Goal: Task Accomplishment & Management: Manage account settings

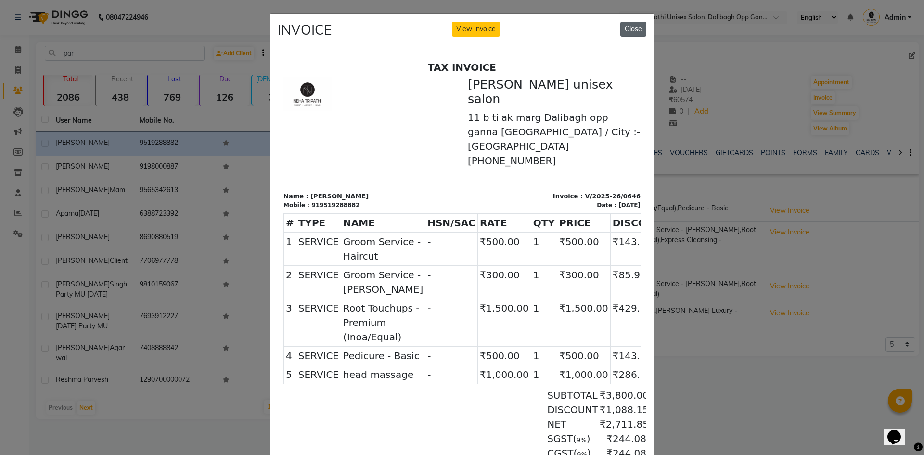
click at [639, 25] on button "Close" at bounding box center [633, 29] width 26 height 15
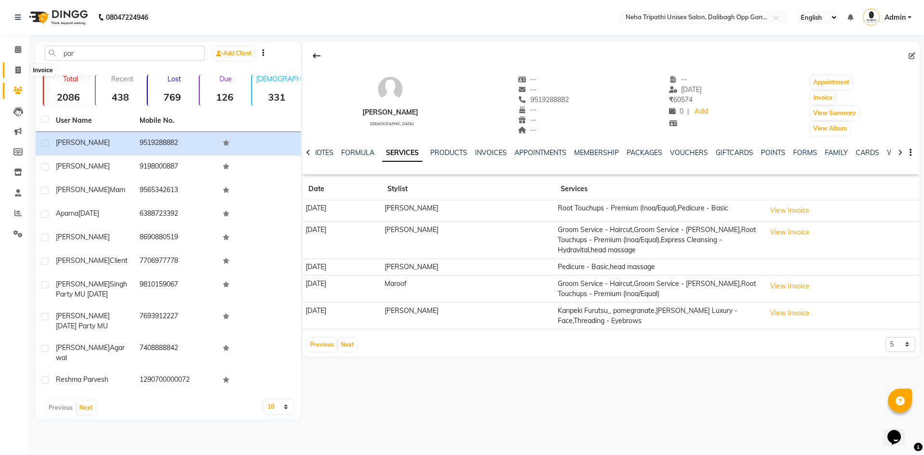
click at [20, 71] on icon at bounding box center [17, 69] width 5 height 7
select select "service"
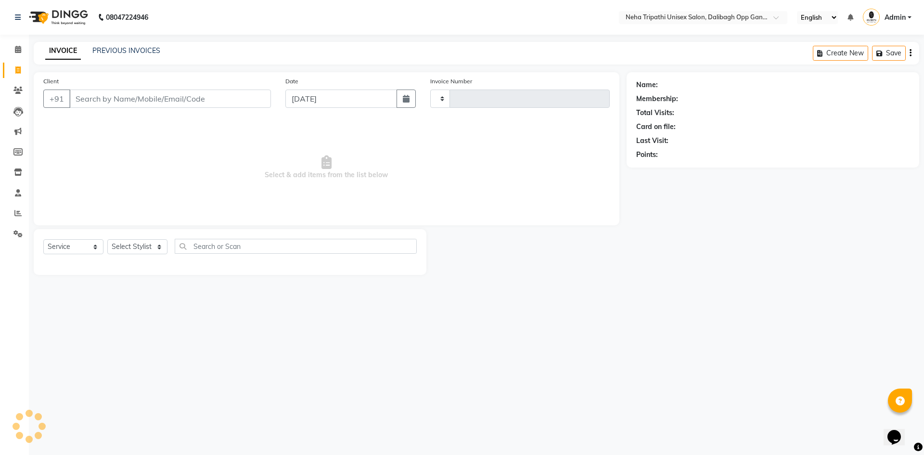
type input "1099"
select select "6624"
click at [111, 103] on input "Client" at bounding box center [170, 99] width 202 height 18
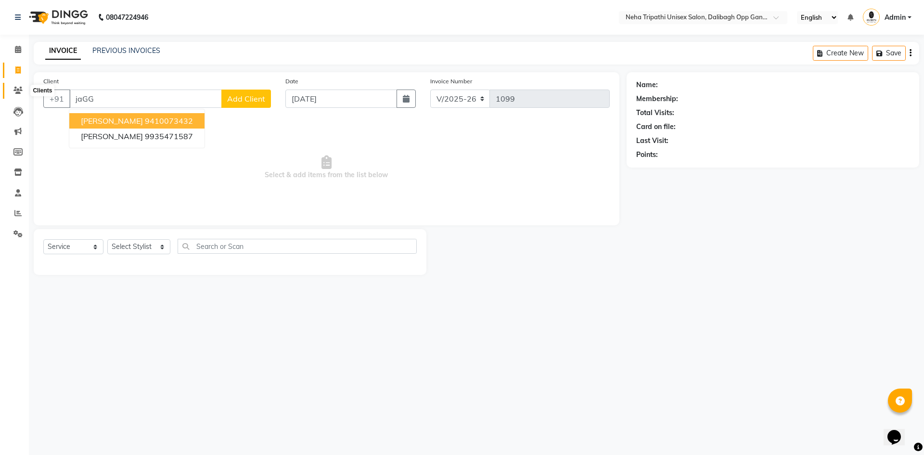
type input "jaGG"
click at [21, 89] on icon at bounding box center [17, 90] width 9 height 7
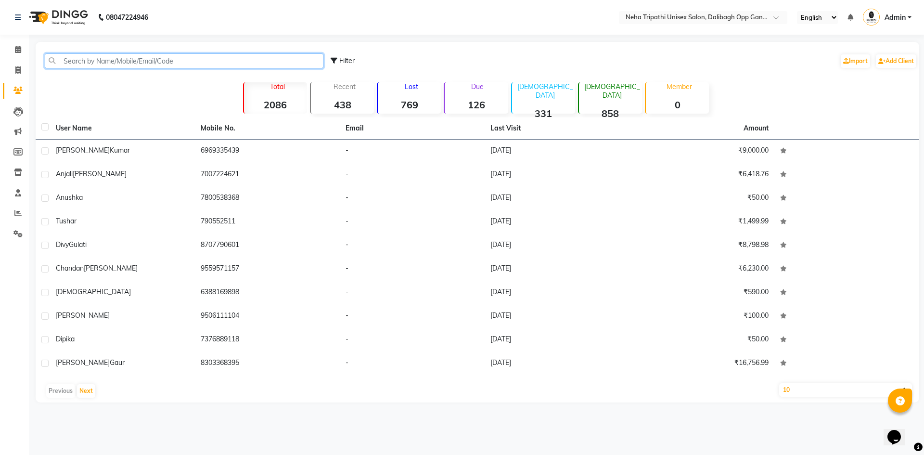
click at [156, 64] on input "text" at bounding box center [184, 60] width 279 height 15
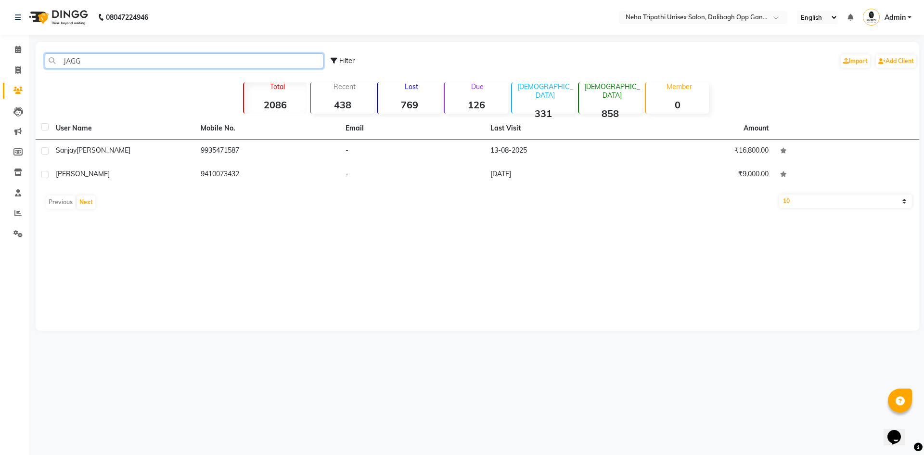
type input "JAGG"
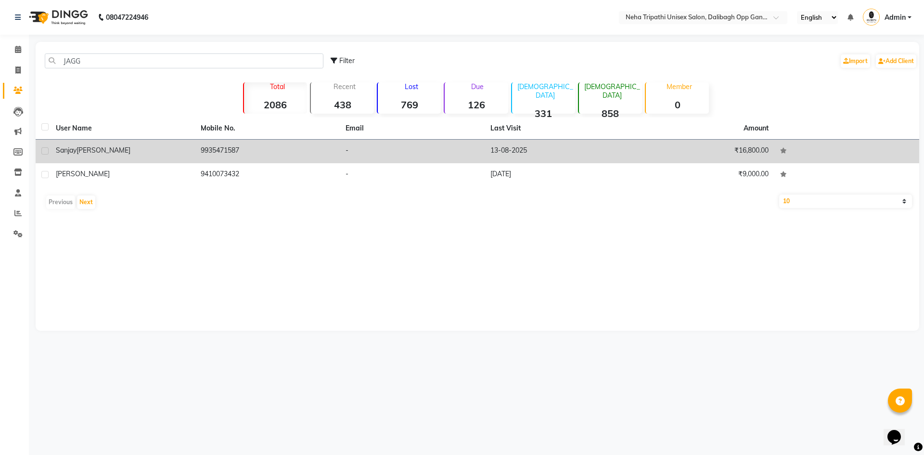
drag, startPoint x: 452, startPoint y: 139, endPoint x: 446, endPoint y: 149, distance: 11.9
click at [450, 144] on table "User Name Mobile No. Email Last Visit Amount [PERSON_NAME] 9935471587 - [DATE] …" at bounding box center [478, 151] width 884 height 69
click at [446, 149] on td "-" at bounding box center [412, 152] width 145 height 24
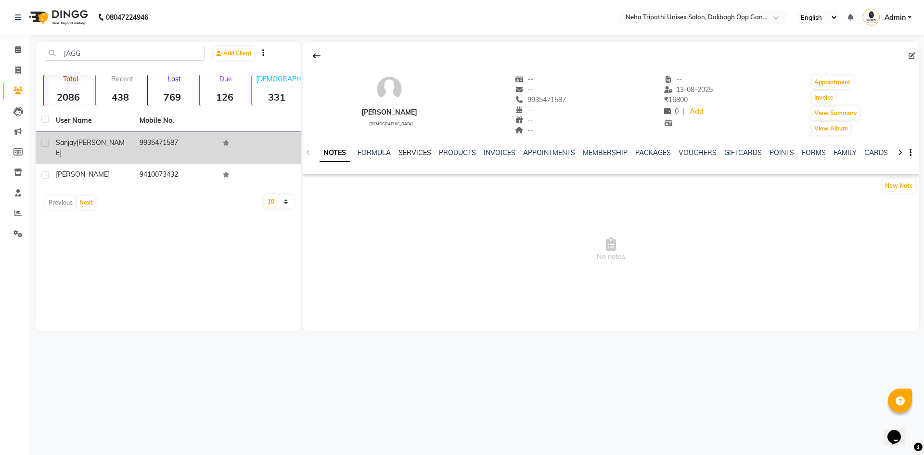
click at [417, 149] on link "SERVICES" at bounding box center [414, 152] width 33 height 9
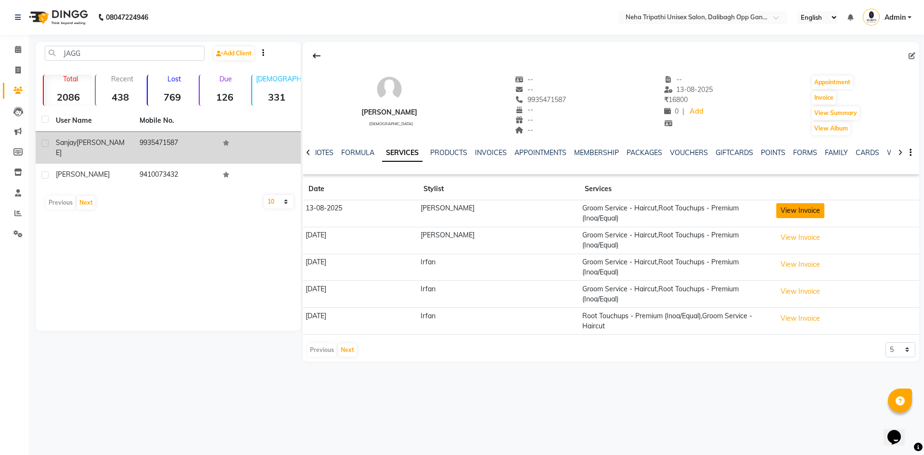
click at [792, 211] on button "View Invoice" at bounding box center [800, 210] width 48 height 15
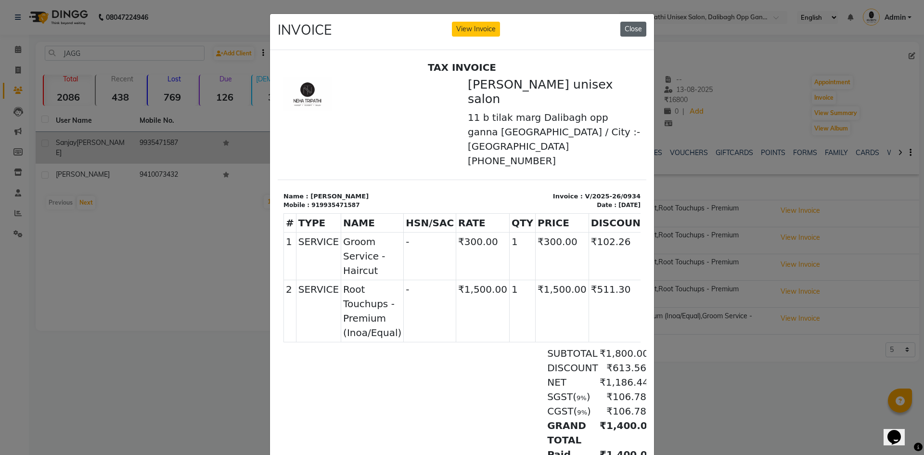
click at [629, 22] on button "Close" at bounding box center [633, 29] width 26 height 15
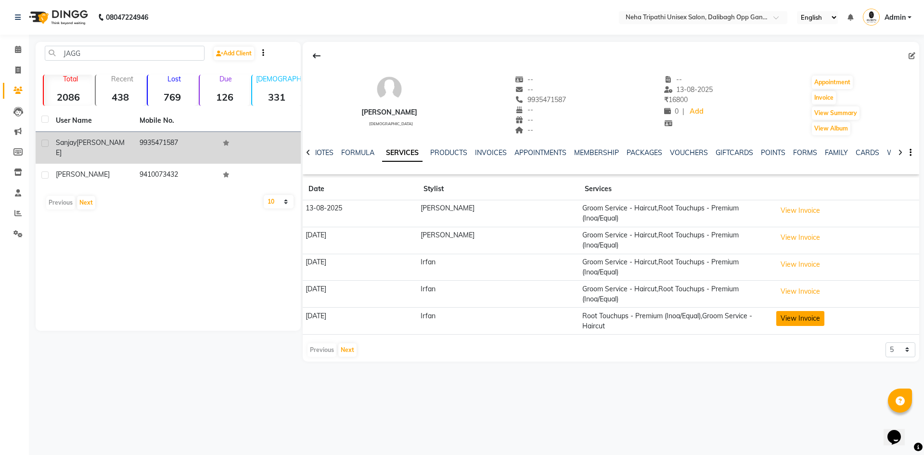
click at [804, 311] on button "View Invoice" at bounding box center [800, 318] width 48 height 15
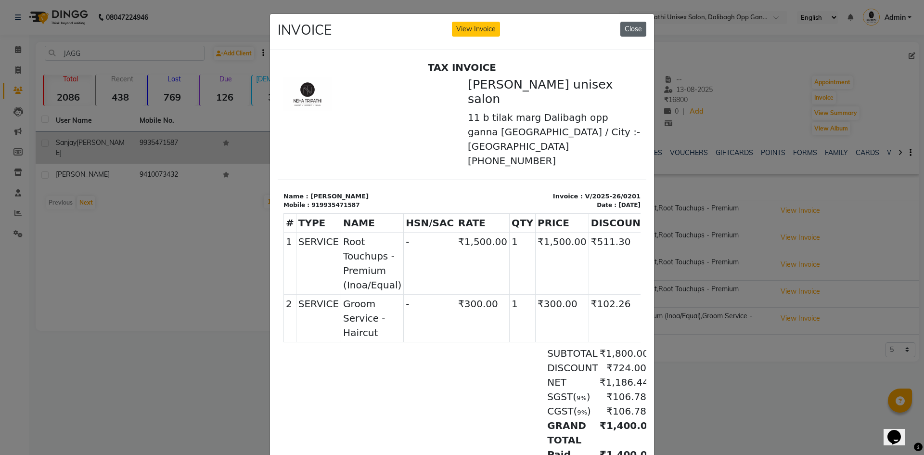
click at [629, 23] on button "Close" at bounding box center [633, 29] width 26 height 15
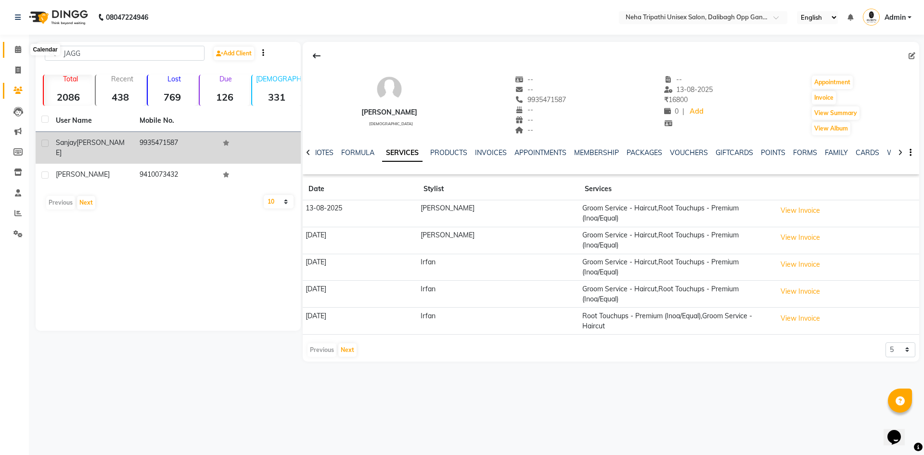
click at [21, 51] on icon at bounding box center [18, 49] width 6 height 7
